Goal: Transaction & Acquisition: Purchase product/service

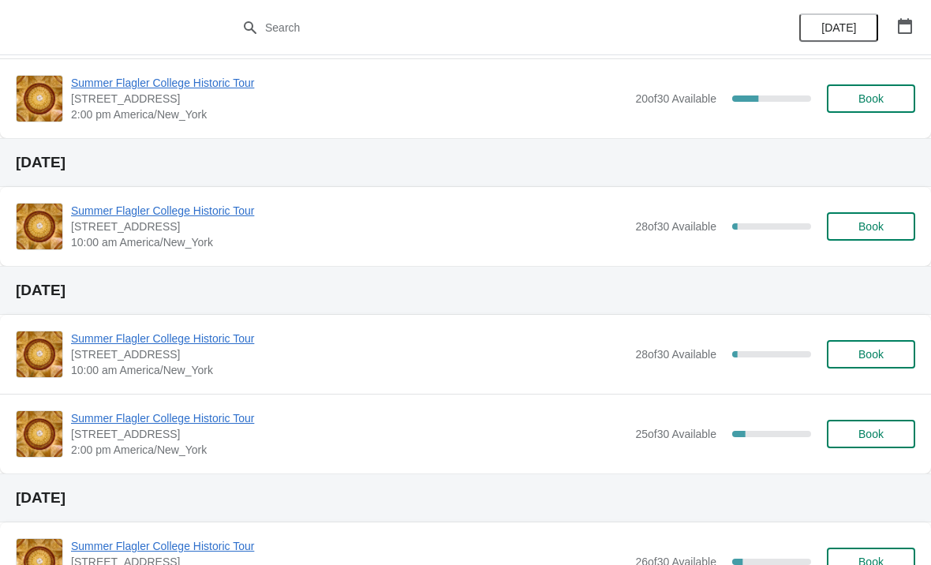
scroll to position [181, 0]
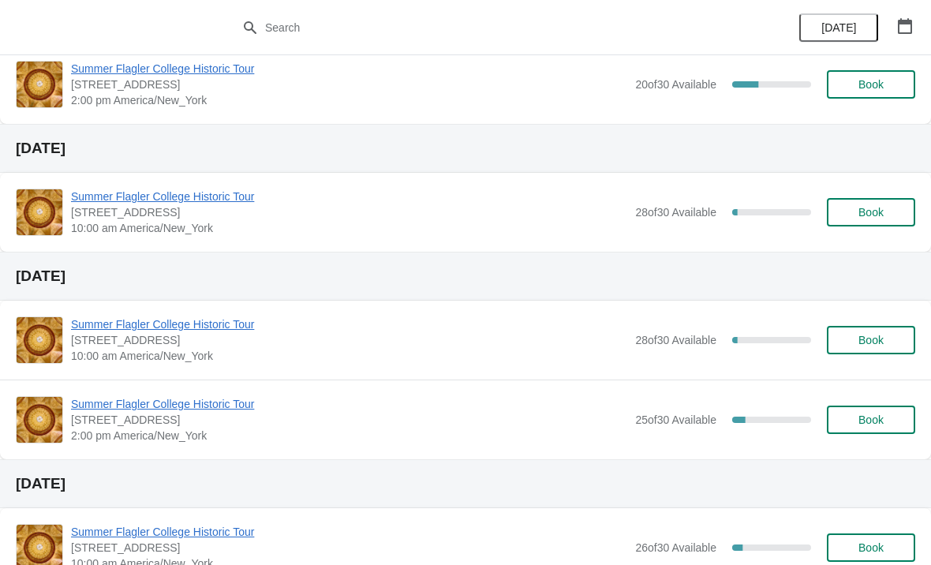
click at [867, 212] on span "Book" at bounding box center [870, 212] width 25 height 13
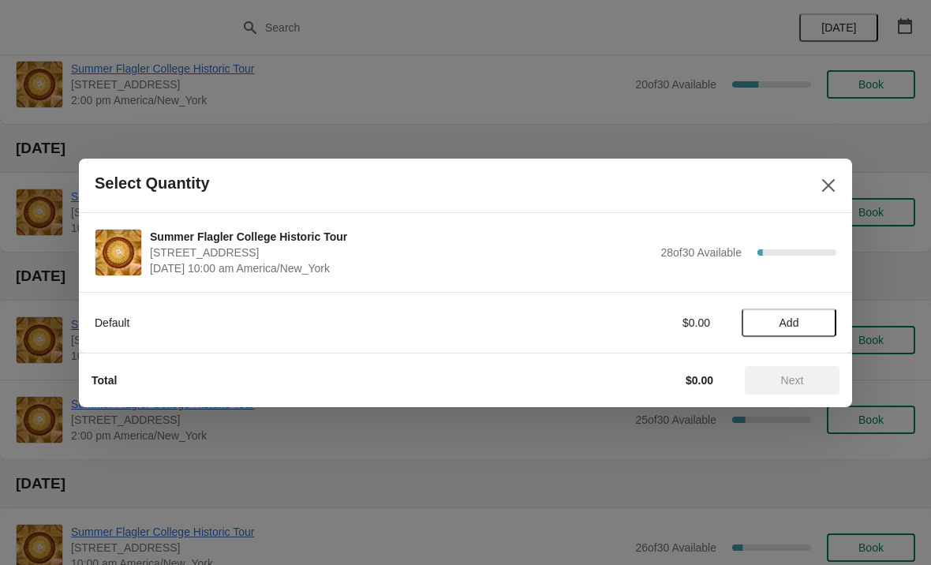
click at [787, 319] on span "Add" at bounding box center [789, 322] width 20 height 13
click at [819, 314] on icon at bounding box center [815, 322] width 17 height 17
click at [807, 374] on span "Next" at bounding box center [791, 380] width 69 height 13
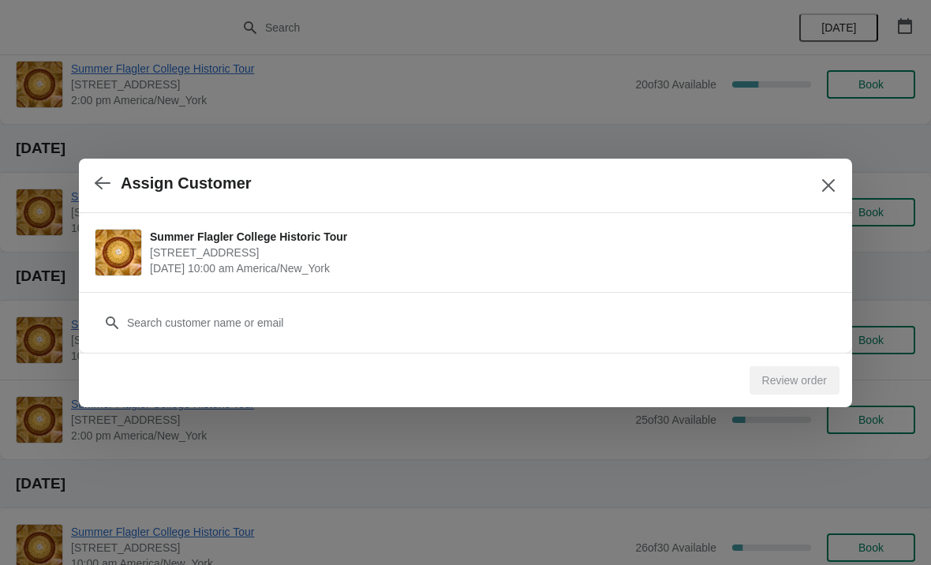
click at [797, 382] on div "Review order" at bounding box center [794, 380] width 90 height 28
click at [795, 367] on div "Review order" at bounding box center [794, 380] width 90 height 28
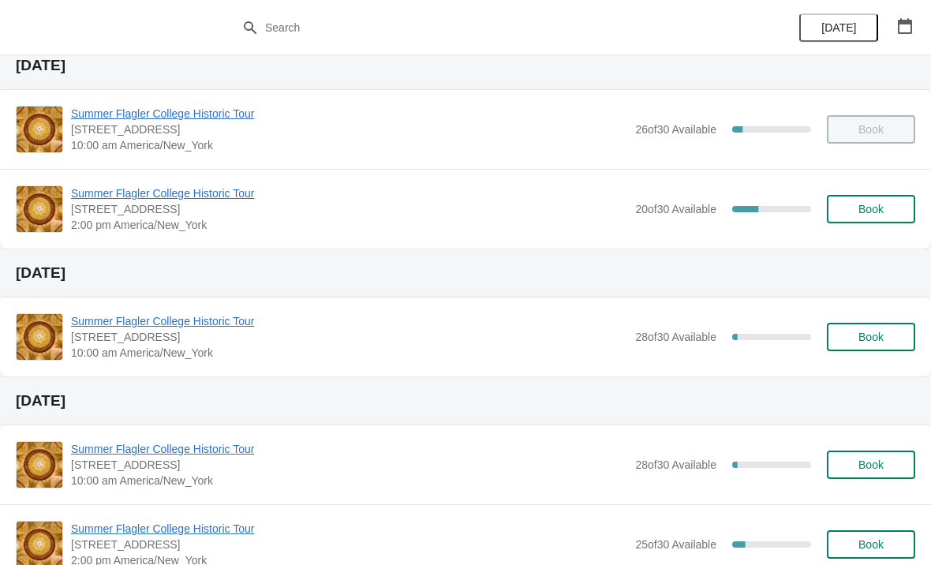
scroll to position [117, 0]
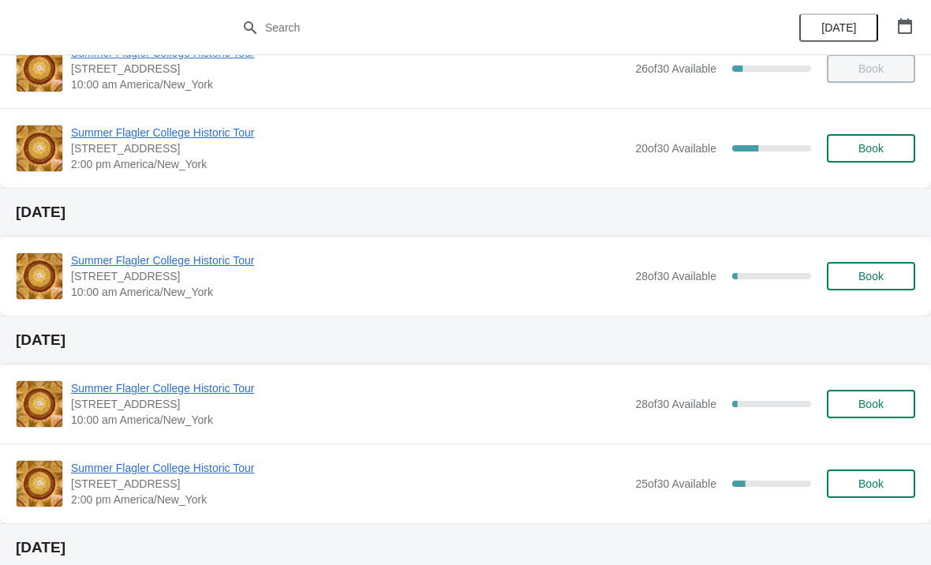
click at [901, 278] on button "Book" at bounding box center [870, 276] width 88 height 28
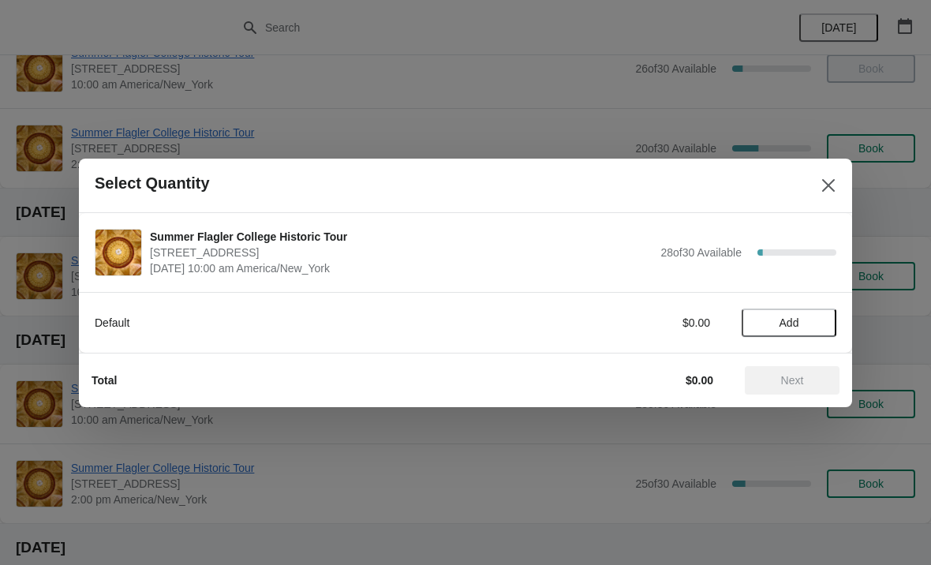
click at [805, 313] on button "Add" at bounding box center [788, 322] width 95 height 28
click at [812, 311] on div "Default $15.00 1" at bounding box center [465, 322] width 741 height 28
click at [817, 323] on icon at bounding box center [815, 322] width 17 height 17
click at [807, 378] on span "Next" at bounding box center [791, 380] width 69 height 13
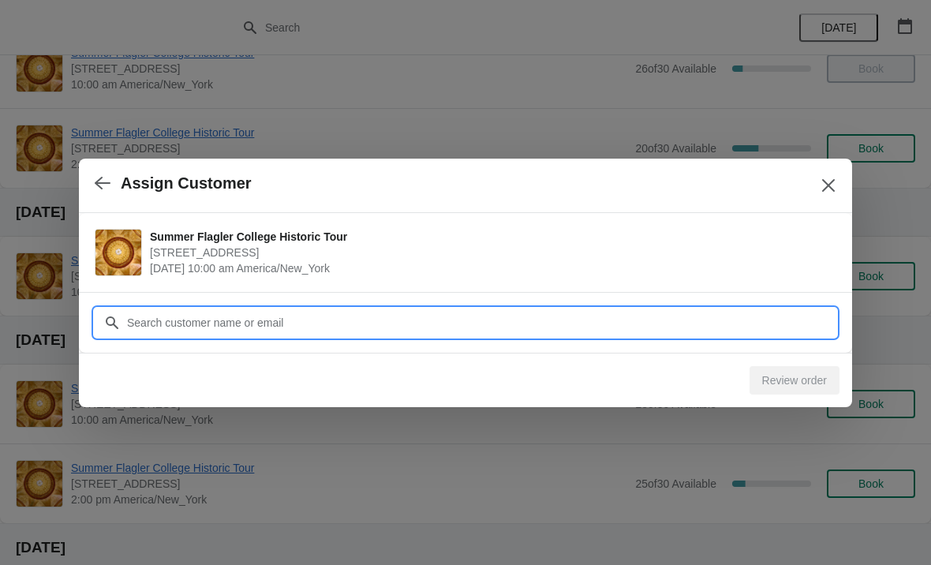
click at [651, 316] on input "Customer" at bounding box center [481, 322] width 710 height 28
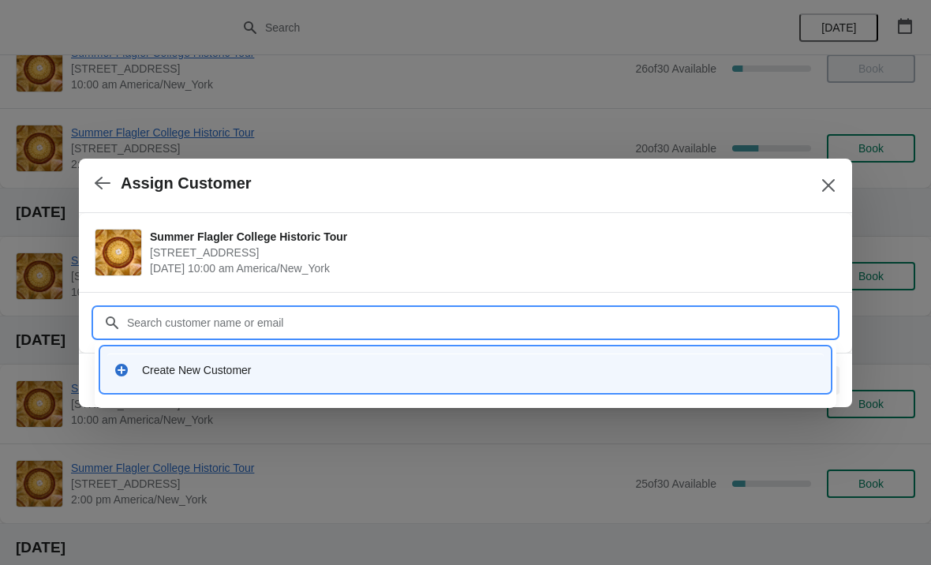
click at [371, 378] on div "Create New Customer" at bounding box center [465, 369] width 716 height 32
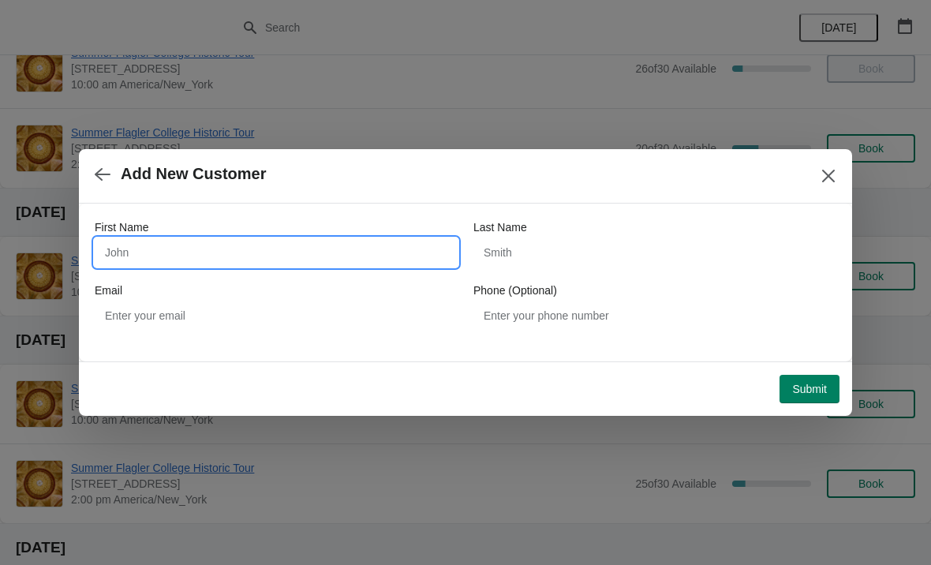
click at [356, 244] on input "First Name" at bounding box center [276, 252] width 363 height 28
type input "C"
type input "Kristine"
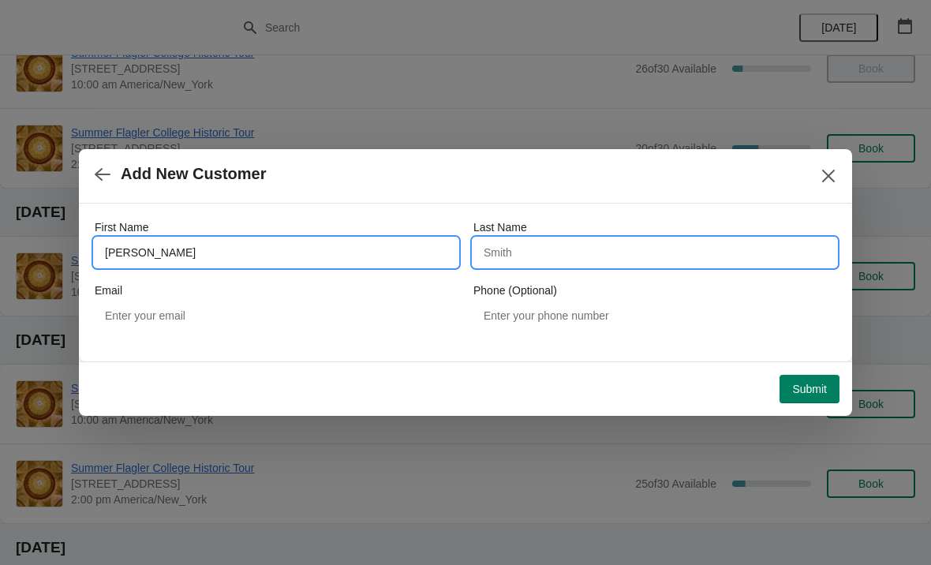
click at [666, 255] on input "Last Name" at bounding box center [654, 252] width 363 height 28
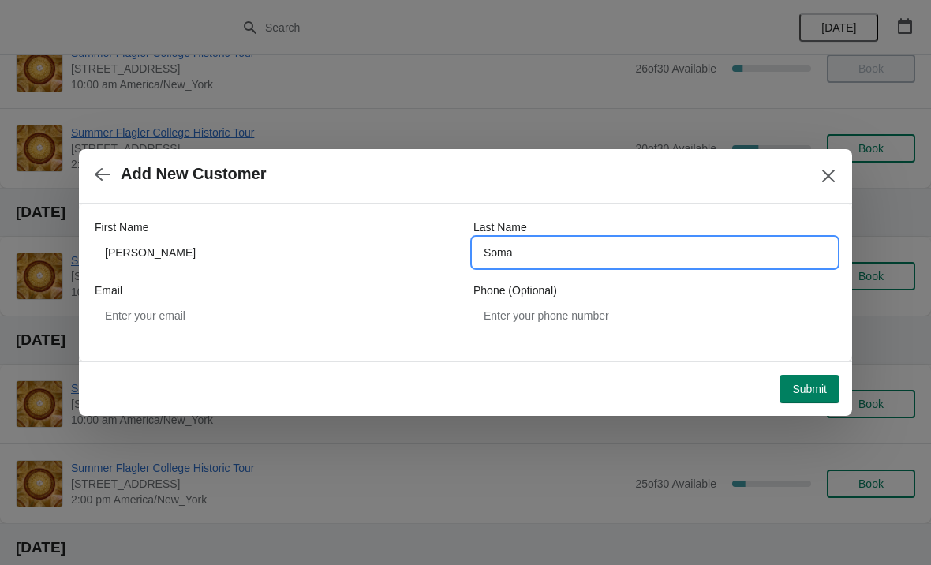
type input "Soma"
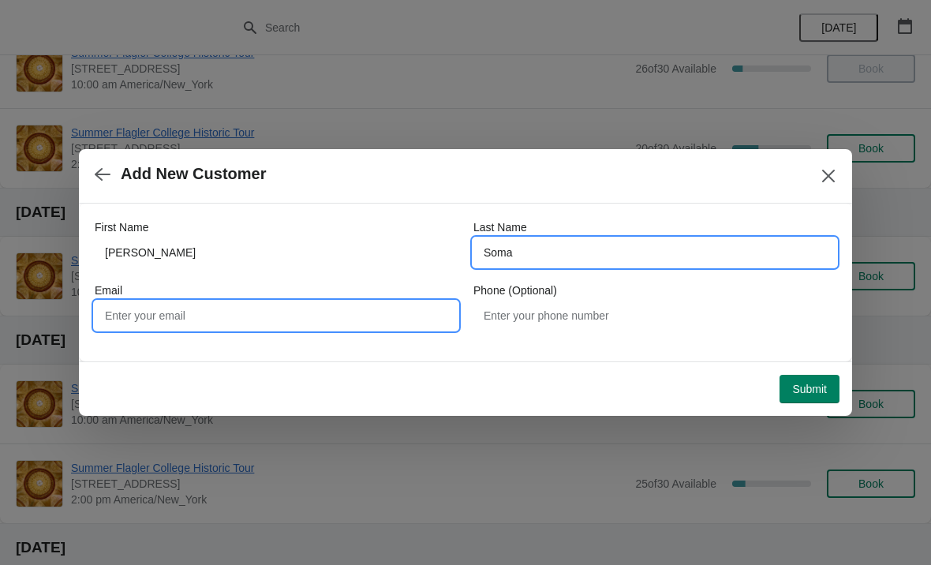
click at [380, 304] on input "Email" at bounding box center [276, 315] width 363 height 28
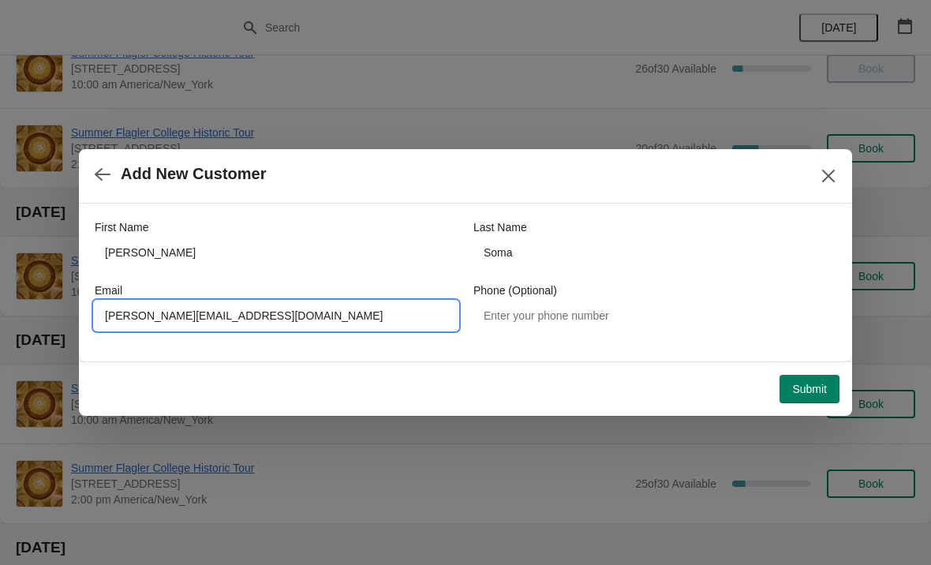
type input "Kbrentzel@hotmail.com"
click at [816, 395] on span "Submit" at bounding box center [809, 388] width 35 height 13
